Goal: Browse casually

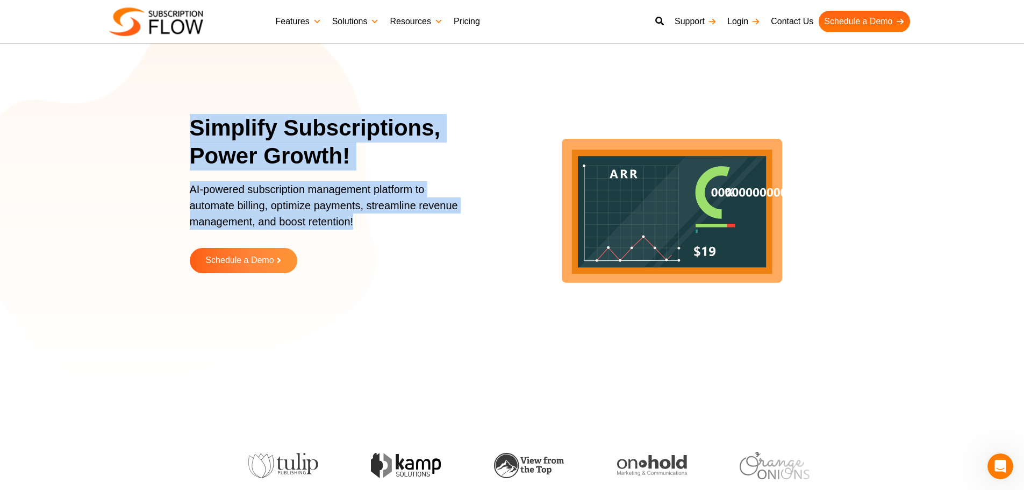
drag, startPoint x: 184, startPoint y: 124, endPoint x: 357, endPoint y: 246, distance: 211.5
click at [357, 246] on section "Simplify Subscriptions, Power Growth! AI-powered subscription management platfo…" at bounding box center [512, 201] width 1024 height 349
click at [298, 203] on p "AI-powered subscription management platform to automate billing, optimize payme…" at bounding box center [330, 210] width 280 height 59
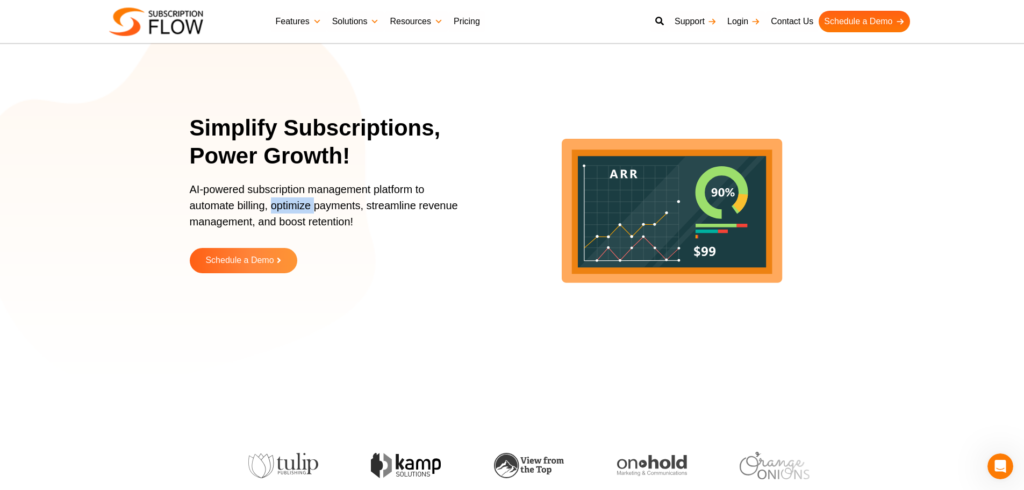
click at [298, 203] on p "AI-powered subscription management platform to automate billing, optimize payme…" at bounding box center [330, 210] width 280 height 59
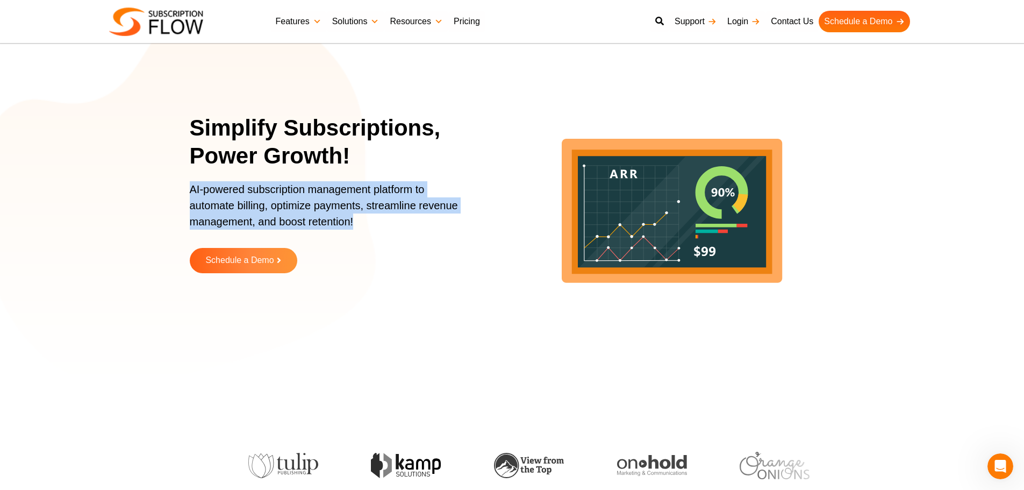
click at [298, 203] on p "AI-powered subscription management platform to automate billing, optimize payme…" at bounding box center [330, 210] width 280 height 59
click at [334, 211] on p "AI-powered subscription management platform to automate billing, optimize payme…" at bounding box center [330, 210] width 280 height 59
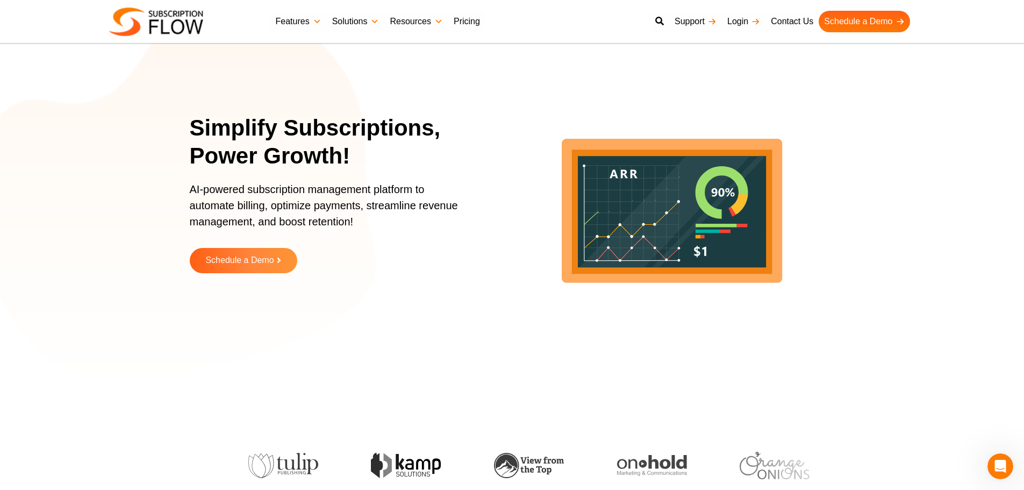
drag, startPoint x: 141, startPoint y: 284, endPoint x: 165, endPoint y: 248, distance: 43.1
click at [141, 284] on section "Simplify Subscriptions, Power Growth! AI-powered subscription management platfo…" at bounding box center [512, 201] width 1024 height 349
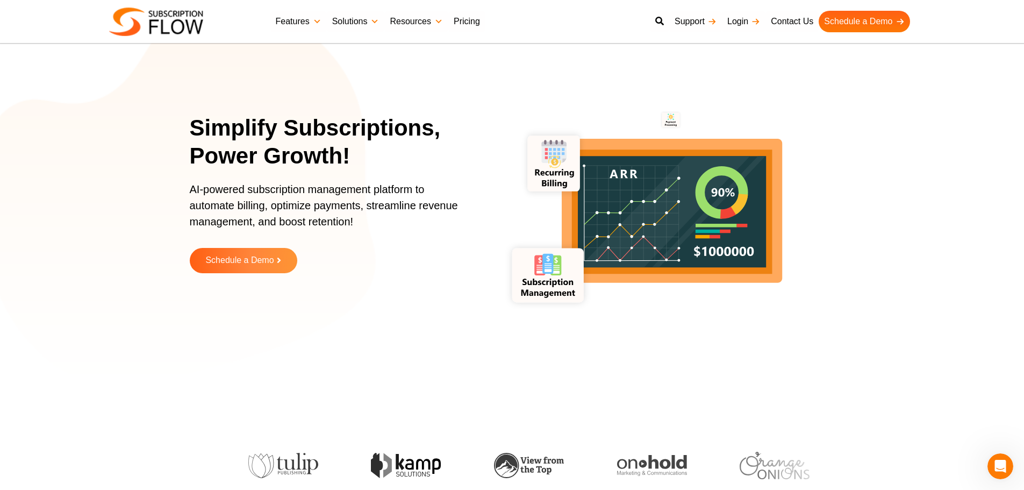
click at [99, 207] on section "Simplify Subscriptions, Power Growth! AI-powered subscription management platfo…" at bounding box center [512, 201] width 1024 height 349
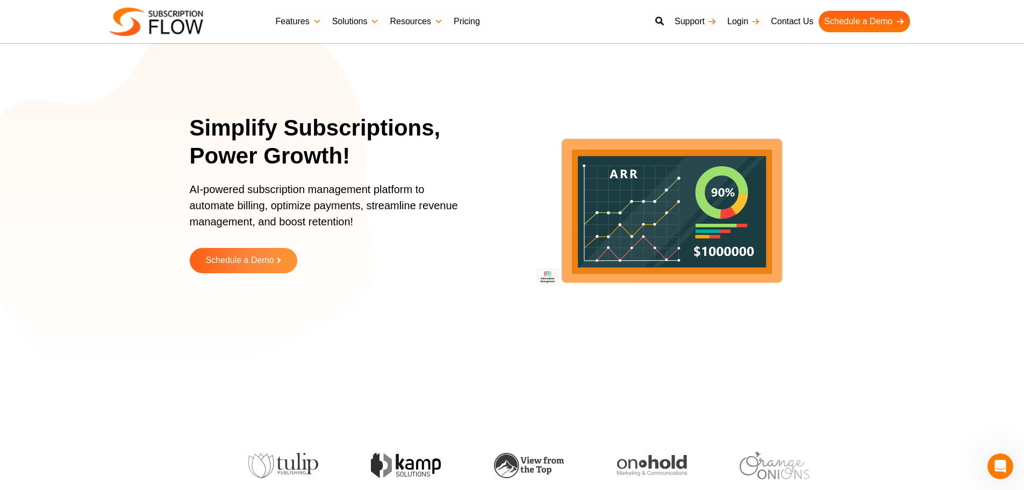
drag, startPoint x: 54, startPoint y: 170, endPoint x: 106, endPoint y: 10, distance: 168.8
click at [54, 170] on section "Simplify Subscriptions, Power Growth! AI-powered subscription management platfo…" at bounding box center [512, 201] width 1024 height 349
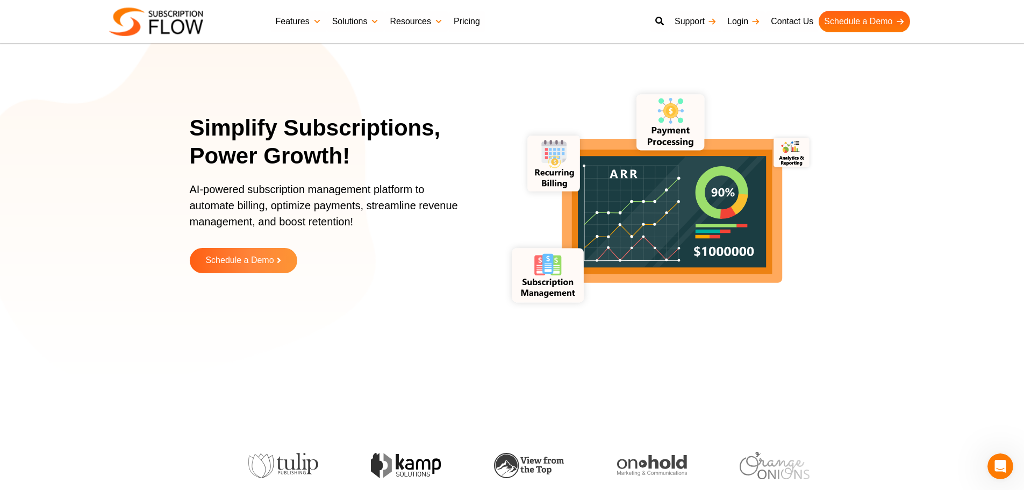
drag, startPoint x: 4, startPoint y: 116, endPoint x: 62, endPoint y: 23, distance: 109.8
click at [4, 116] on section "Simplify Subscriptions, Power Growth! AI-powered subscription management platfo…" at bounding box center [512, 201] width 1024 height 349
